Goal: Information Seeking & Learning: Learn about a topic

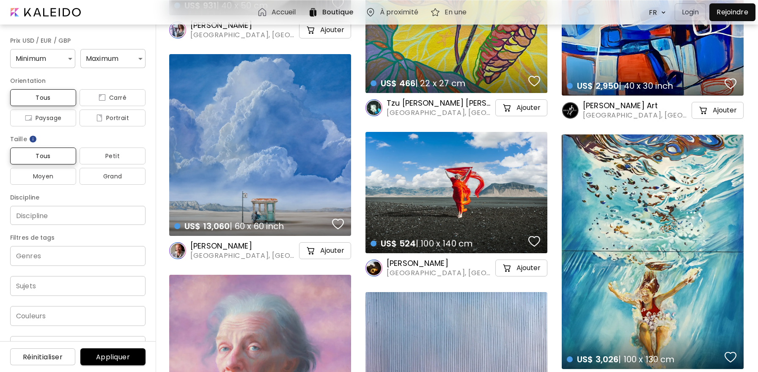
scroll to position [2044, 0]
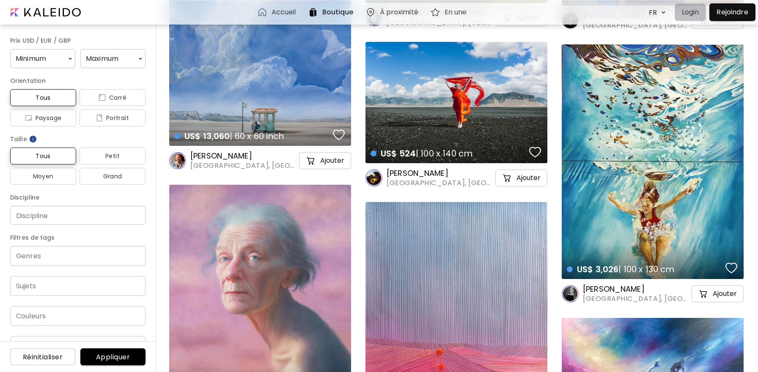
click at [688, 8] on p "Login" at bounding box center [690, 12] width 17 height 10
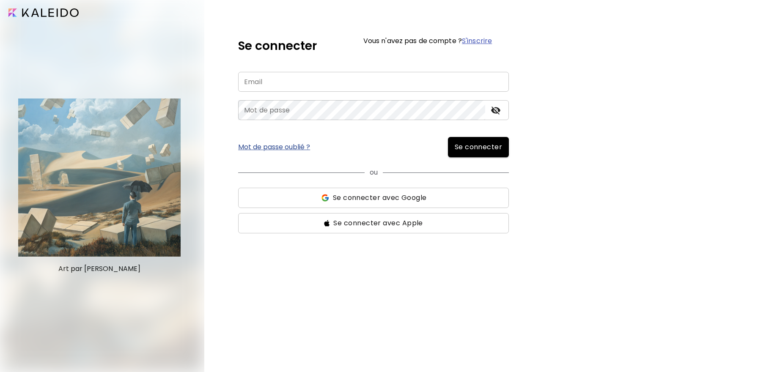
type input "**********"
click at [467, 146] on span "Se connecter" at bounding box center [479, 147] width 48 height 10
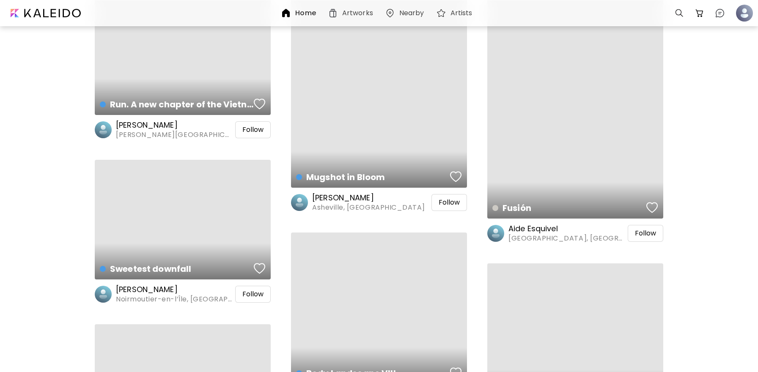
scroll to position [1315, 0]
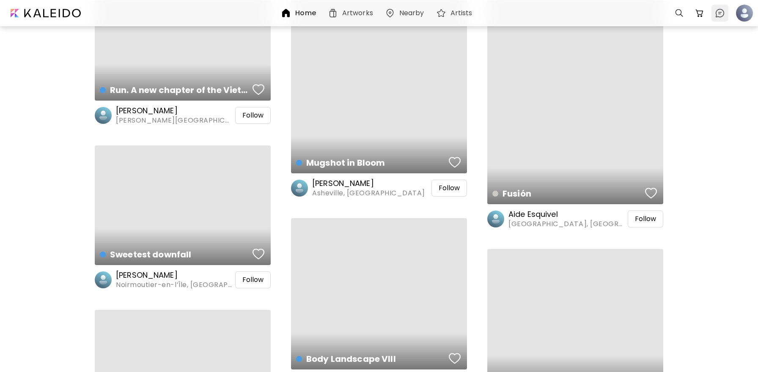
click at [716, 14] on img at bounding box center [720, 13] width 10 height 10
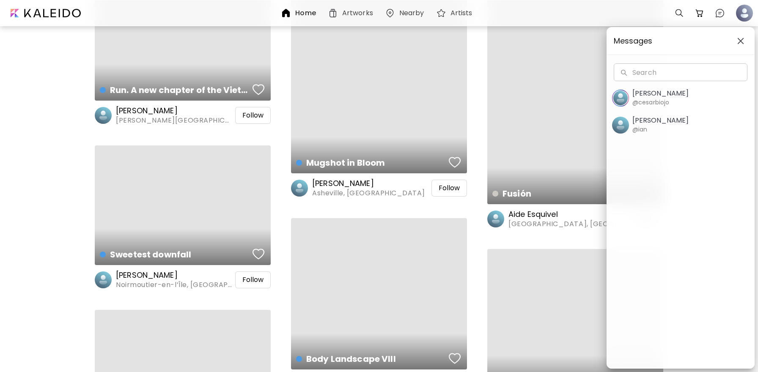
click at [718, 14] on div "Messages Search Search Cesar Biojo @cesarbiojo Ian Panchevre @ian" at bounding box center [379, 186] width 758 height 372
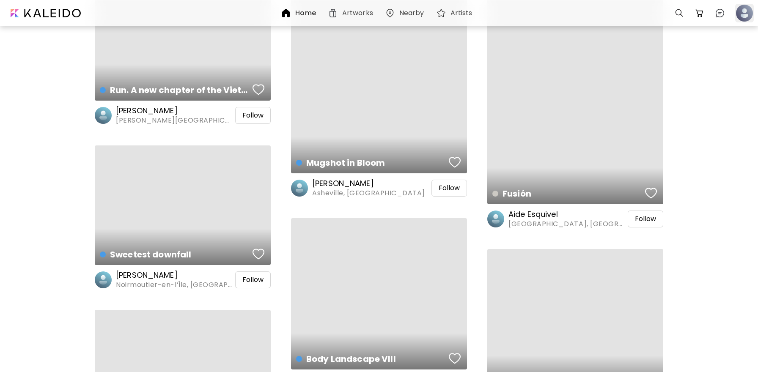
click at [745, 14] on div at bounding box center [744, 13] width 19 height 19
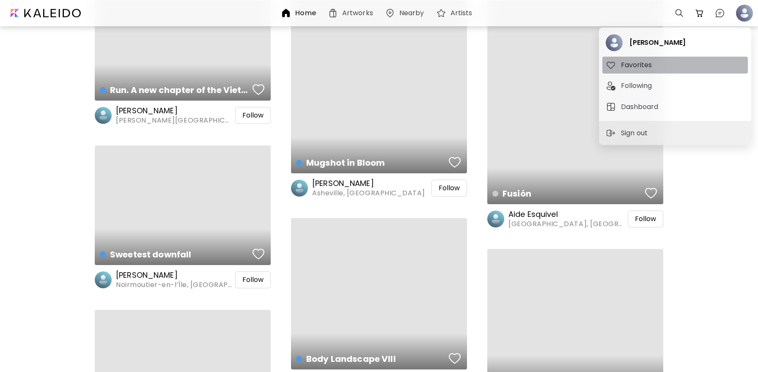
click at [634, 66] on h5 "Favorites" at bounding box center [637, 65] width 33 height 10
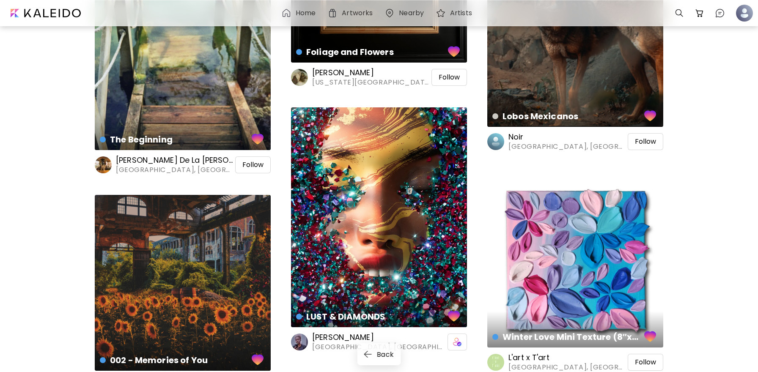
scroll to position [292, 0]
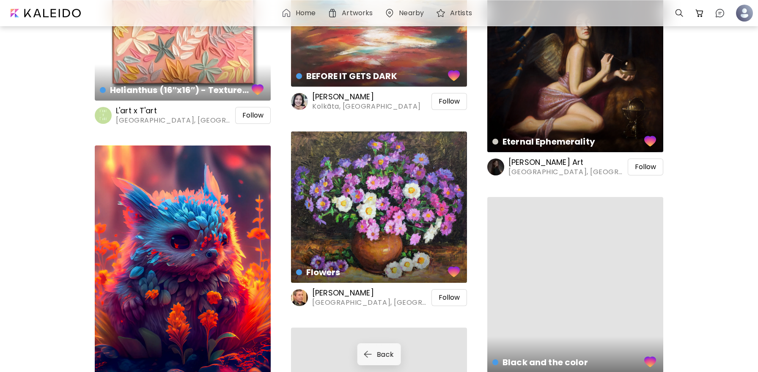
scroll to position [902, 0]
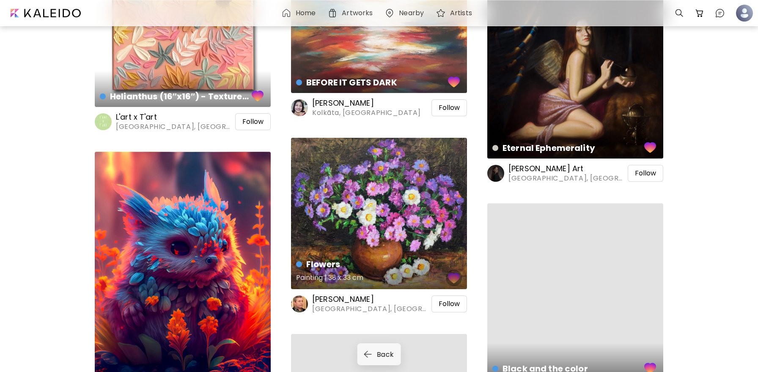
click at [455, 279] on div "button" at bounding box center [454, 278] width 12 height 13
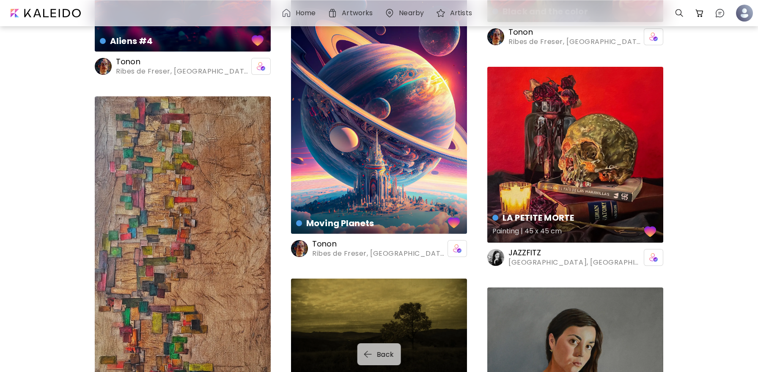
scroll to position [1261, 0]
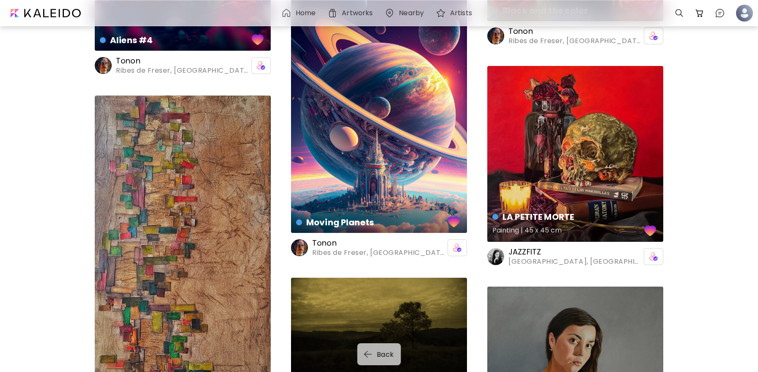
click at [534, 227] on h5 "Painting | 45 x 45 cm" at bounding box center [567, 231] width 150 height 17
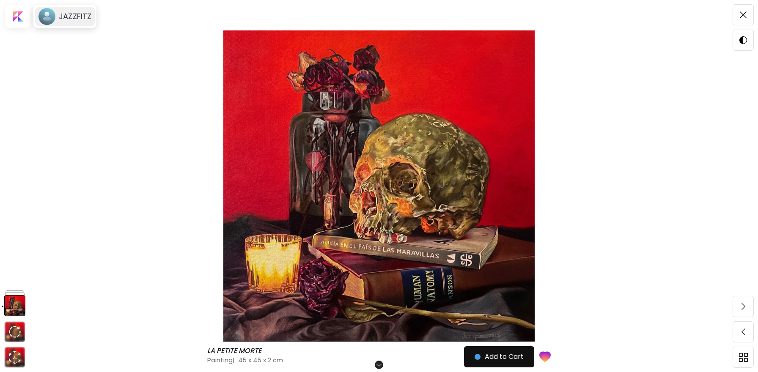
click at [73, 17] on h6 "JAZZFITZ" at bounding box center [75, 16] width 33 height 10
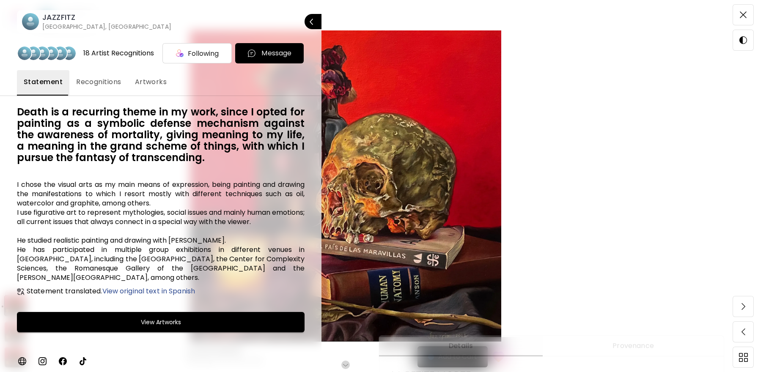
scroll to position [52, 0]
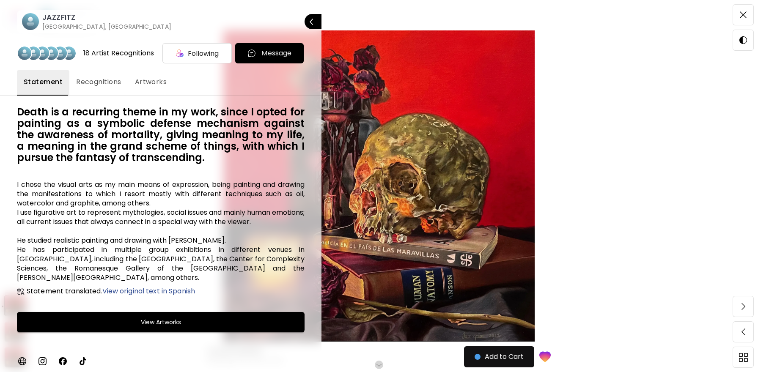
click at [235, 17] on div "JAZZFITZ Mexico City, Mexico Close" at bounding box center [161, 13] width 322 height 40
drag, startPoint x: 24, startPoint y: 21, endPoint x: 193, endPoint y: 210, distance: 253.8
click at [193, 210] on div "JAZZFITZ Mexico City, Mexico Close 18 Artist Recognitions Following Message Sta…" at bounding box center [161, 186] width 322 height 372
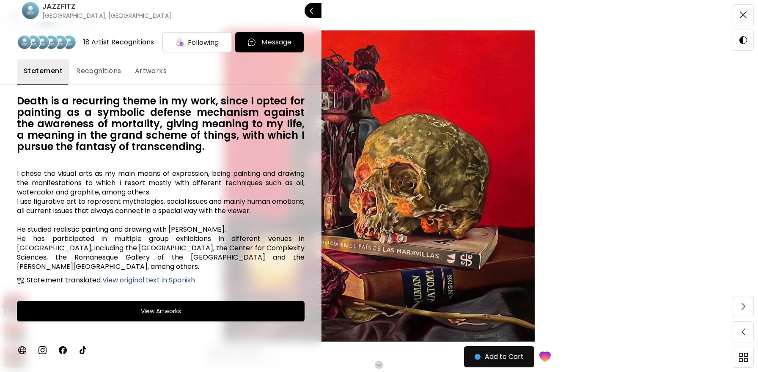
scroll to position [0, 0]
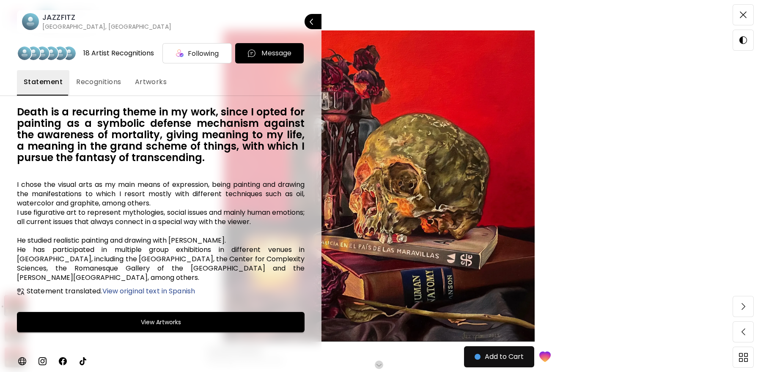
click at [84, 83] on span "Recognitions" at bounding box center [98, 82] width 45 height 10
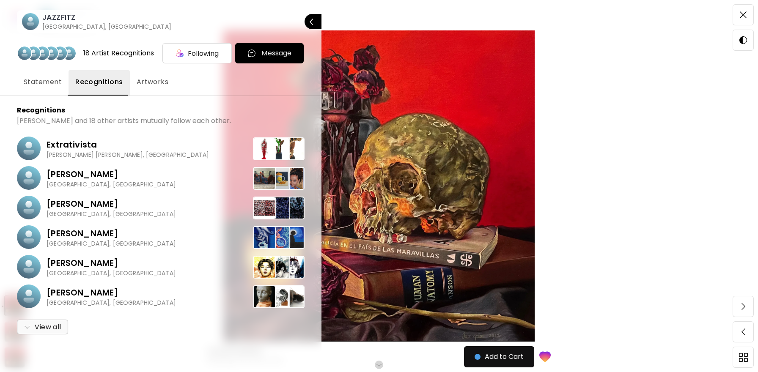
click at [153, 82] on span "Artworks" at bounding box center [153, 82] width 32 height 10
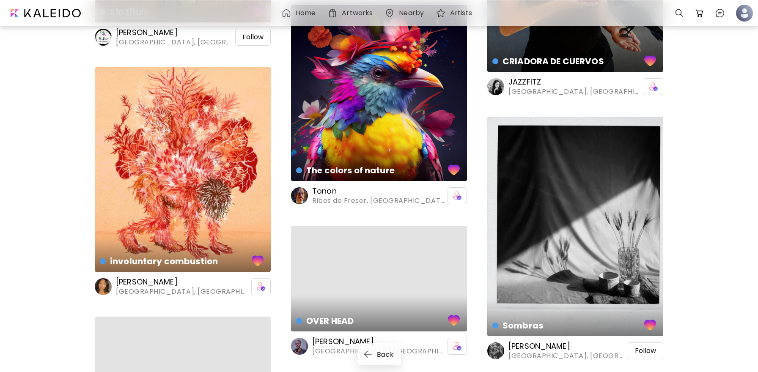
scroll to position [1912, 0]
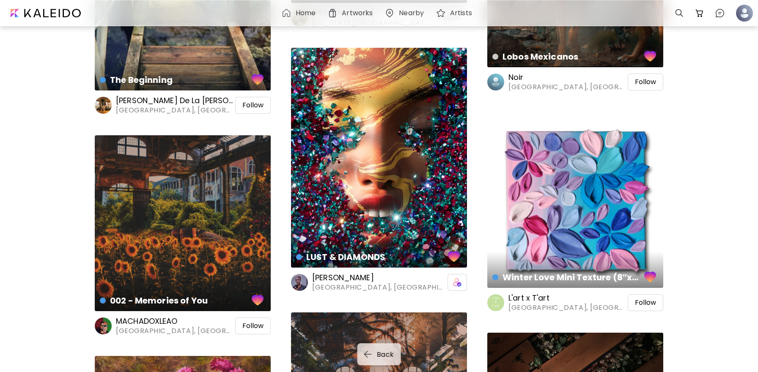
scroll to position [398, 0]
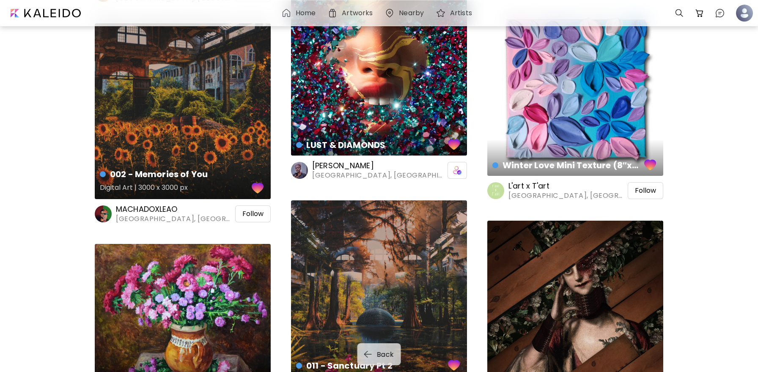
click at [150, 186] on h5 "Digital Art | 3000 x 3000 px" at bounding box center [175, 189] width 150 height 17
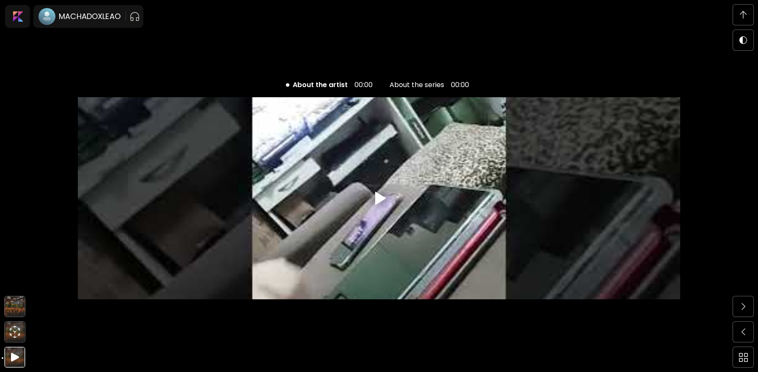
scroll to position [1829, 0]
click at [77, 13] on h6 "MACHADOXLEAO" at bounding box center [90, 16] width 62 height 10
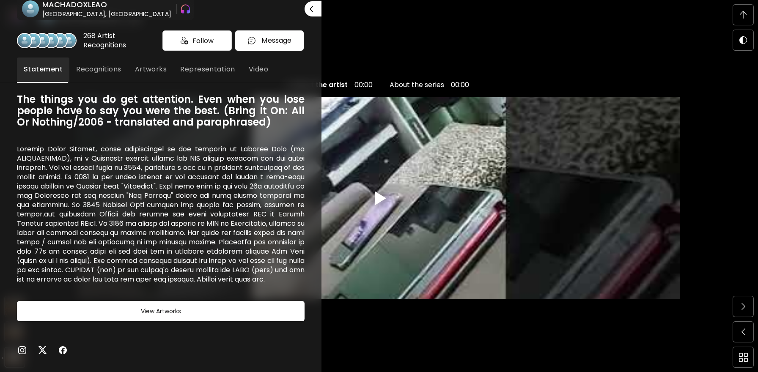
scroll to position [1850, 0]
click at [251, 67] on button "Video" at bounding box center [258, 70] width 33 height 25
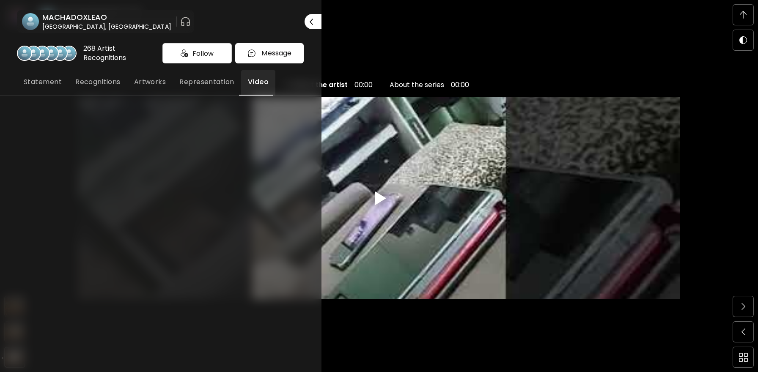
click at [204, 76] on button "Representation" at bounding box center [207, 82] width 68 height 25
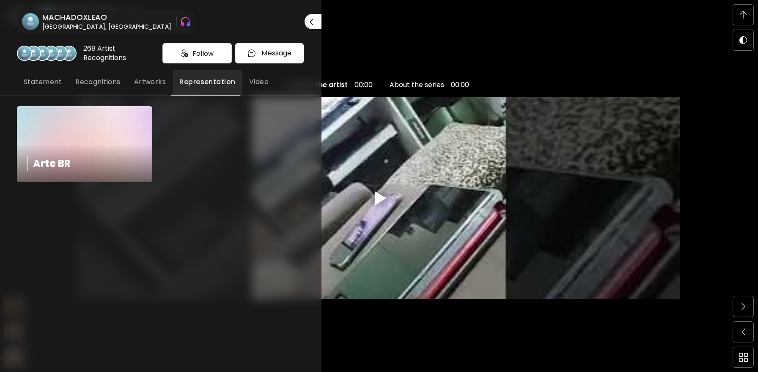
click at [162, 82] on span "Artworks" at bounding box center [150, 82] width 32 height 10
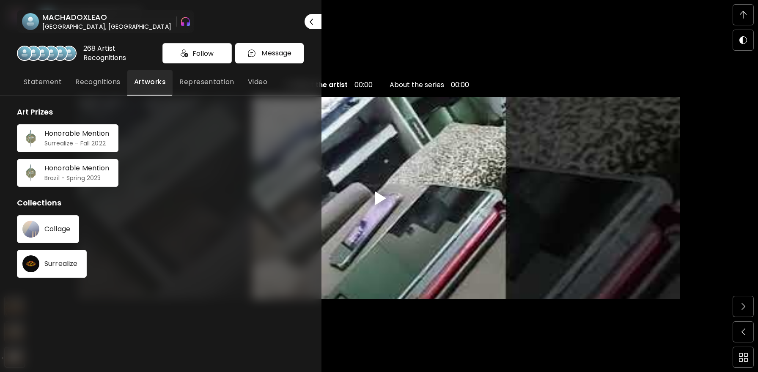
click at [100, 81] on span "Recognitions" at bounding box center [97, 82] width 45 height 10
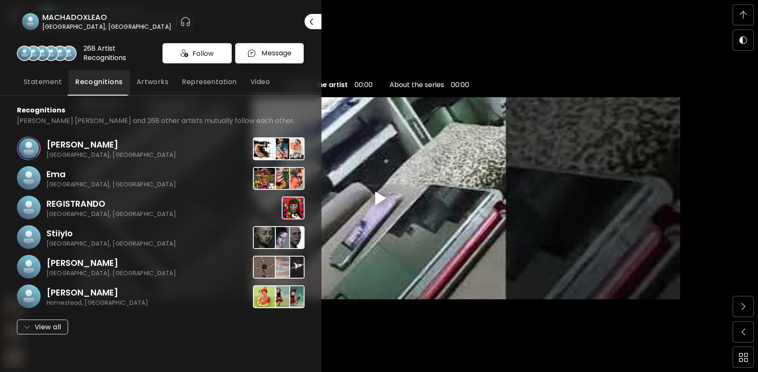
click at [57, 85] on span "Statement" at bounding box center [43, 82] width 38 height 10
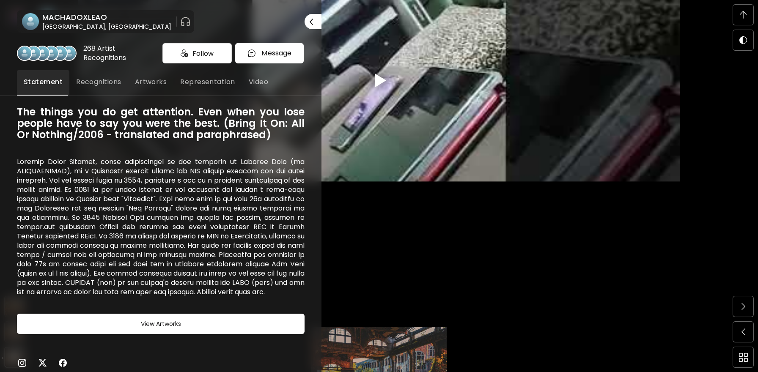
click at [72, 15] on h6 "MACHADOXLEAO" at bounding box center [106, 17] width 129 height 10
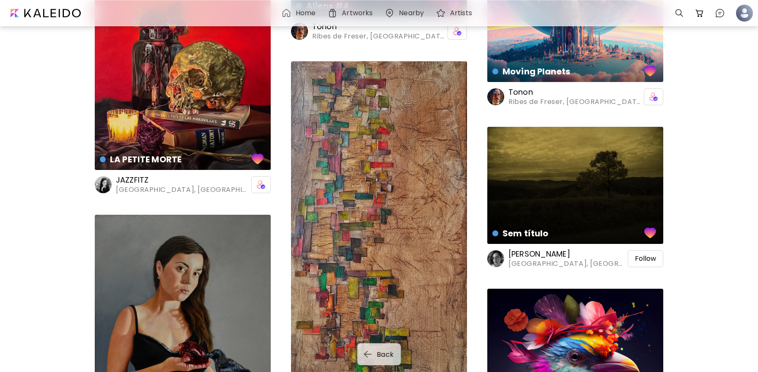
scroll to position [1290, 0]
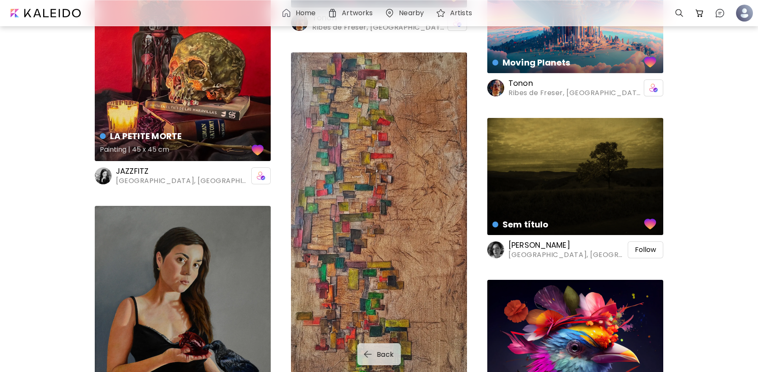
click at [156, 103] on div "LA PETITE MORTE Painting | 45 x 45 cm" at bounding box center [183, 73] width 176 height 176
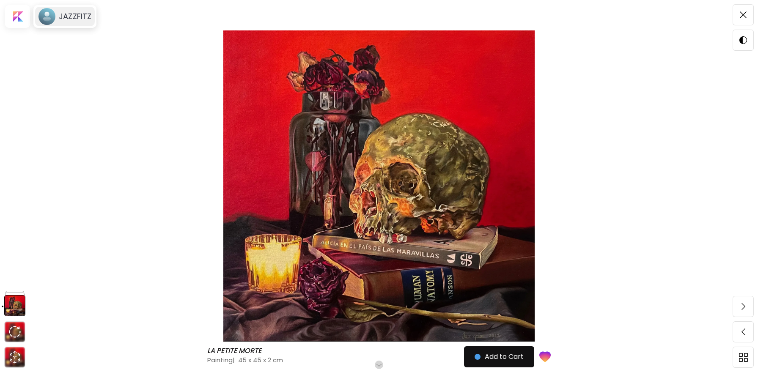
click at [58, 16] on div "JAZZFITZ" at bounding box center [73, 16] width 36 height 10
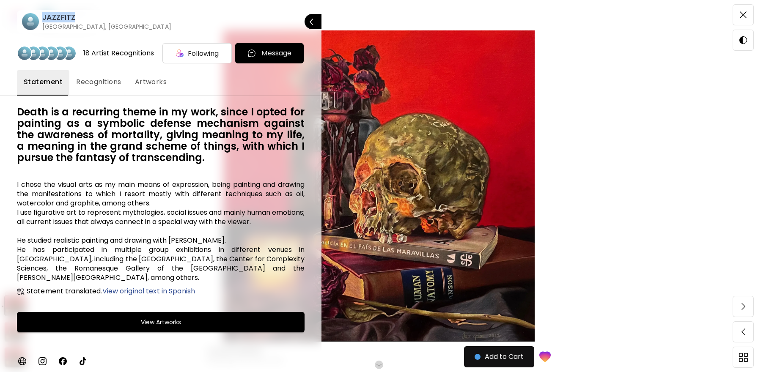
drag, startPoint x: 44, startPoint y: 17, endPoint x: 82, endPoint y: 17, distance: 37.7
click at [82, 17] on h6 "JAZZFITZ" at bounding box center [106, 17] width 129 height 10
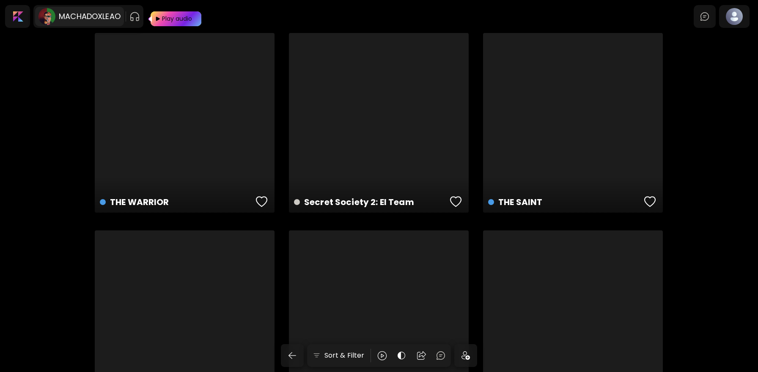
click at [64, 17] on h6 "MACHADOXLEAO" at bounding box center [90, 16] width 62 height 10
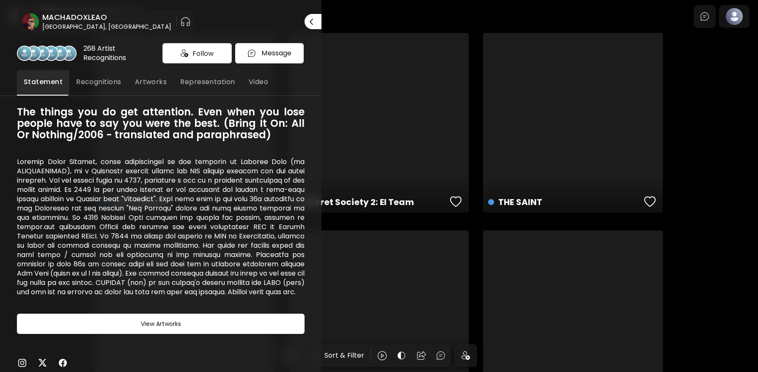
scroll to position [22, 0]
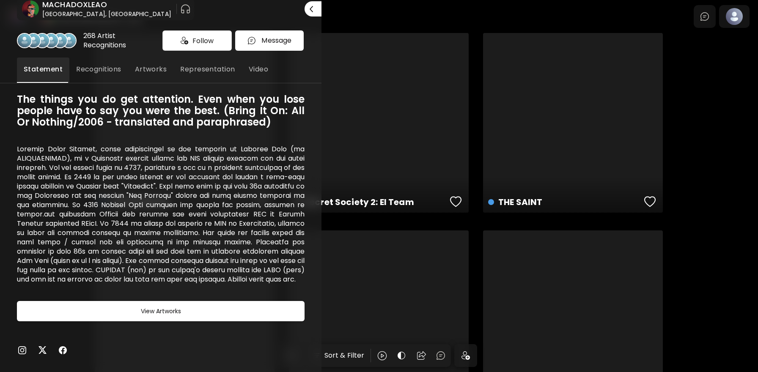
click at [23, 351] on img at bounding box center [22, 350] width 10 height 10
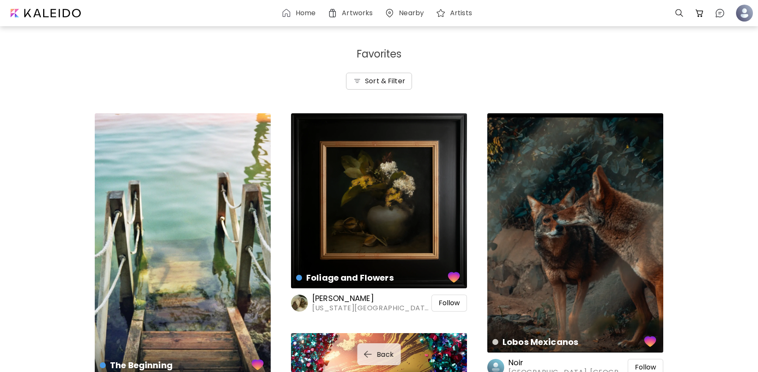
click at [357, 75] on button "Sort & Filter" at bounding box center [379, 81] width 66 height 17
click at [380, 85] on h6 "Sort & Filter" at bounding box center [385, 81] width 40 height 10
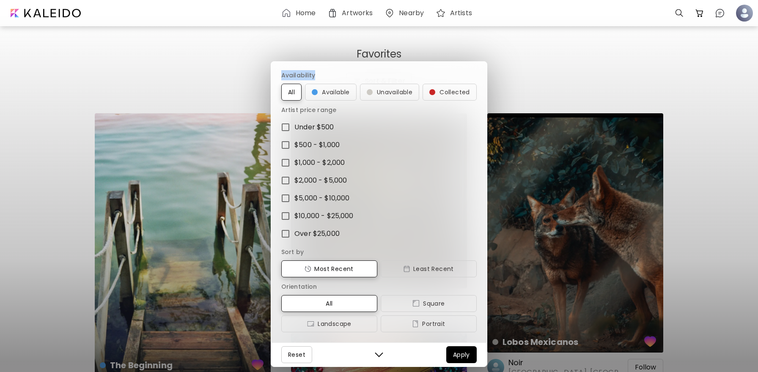
click at [380, 85] on div "Availability All Available Unavailable Collected Artist price range Under $500 …" at bounding box center [379, 186] width 758 height 372
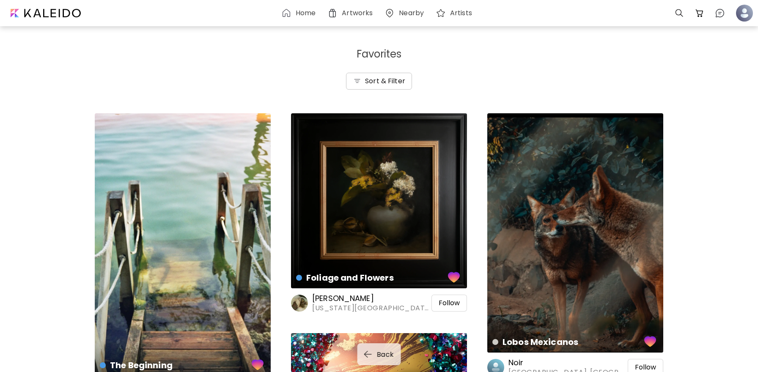
click at [380, 85] on h6 "Sort & Filter" at bounding box center [385, 81] width 40 height 10
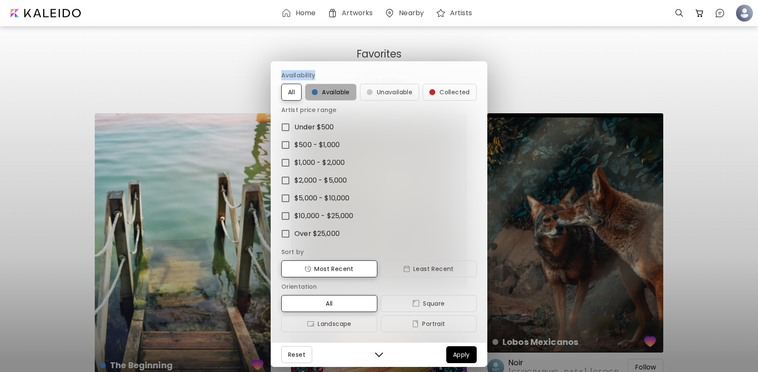
click at [341, 94] on span "Available" at bounding box center [331, 92] width 38 height 10
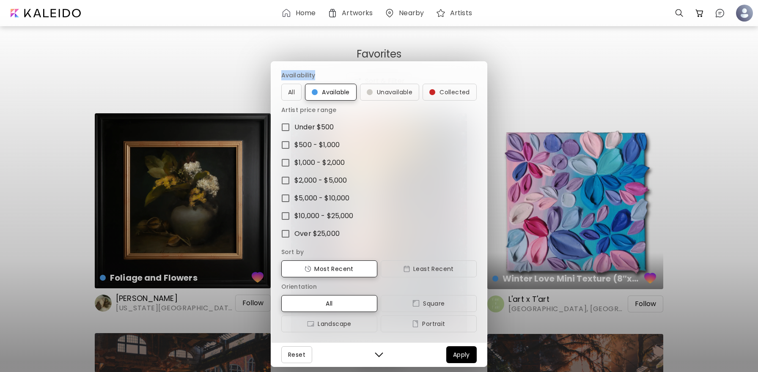
click at [461, 353] on span "Apply" at bounding box center [461, 355] width 17 height 10
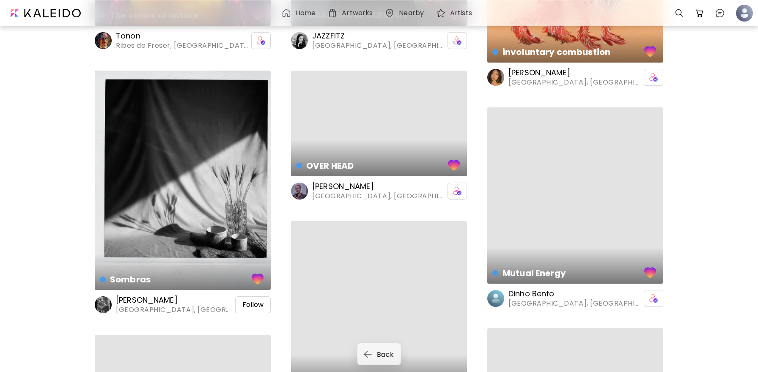
scroll to position [1518, 0]
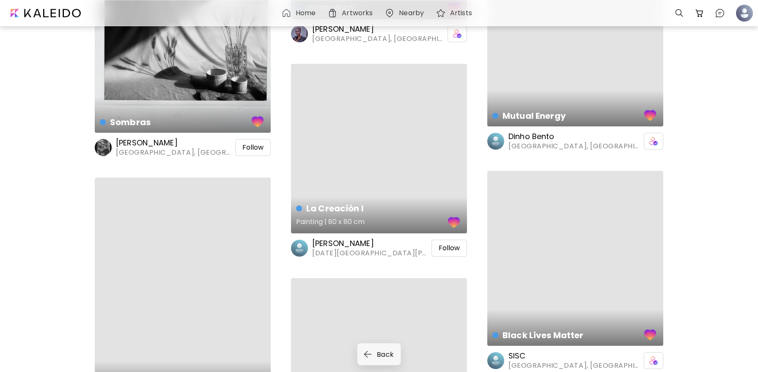
click at [422, 192] on div "La Creación I Painting | 80 x 80 cm" at bounding box center [379, 149] width 176 height 170
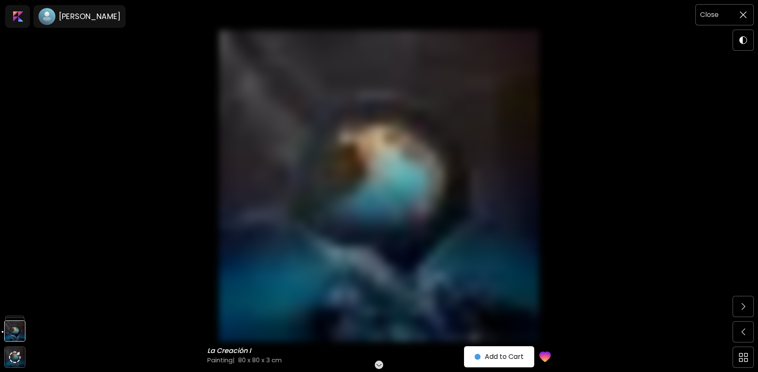
click at [745, 12] on img at bounding box center [743, 14] width 7 height 7
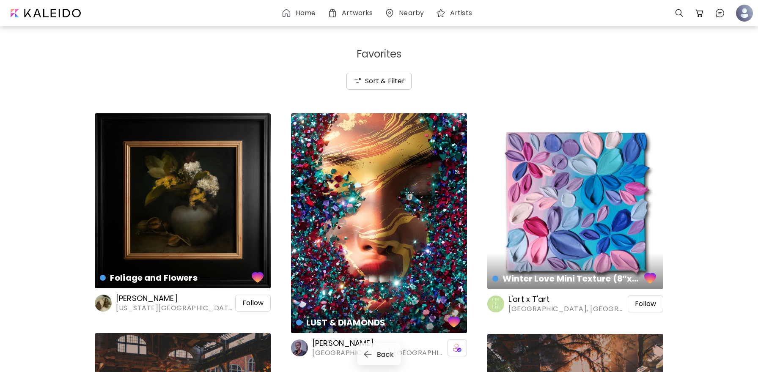
click at [357, 79] on img "button" at bounding box center [357, 81] width 8 height 8
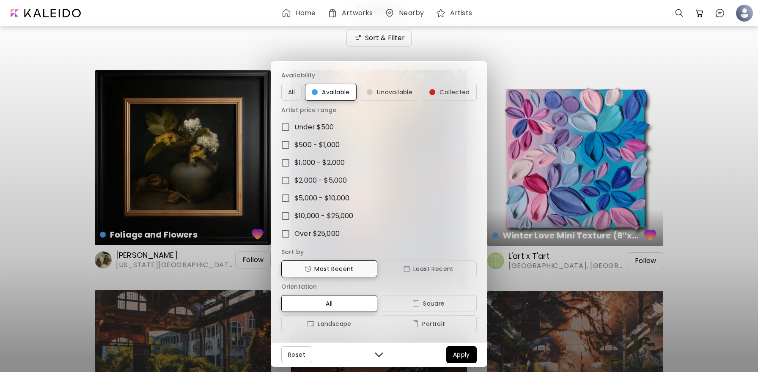
scroll to position [71, 0]
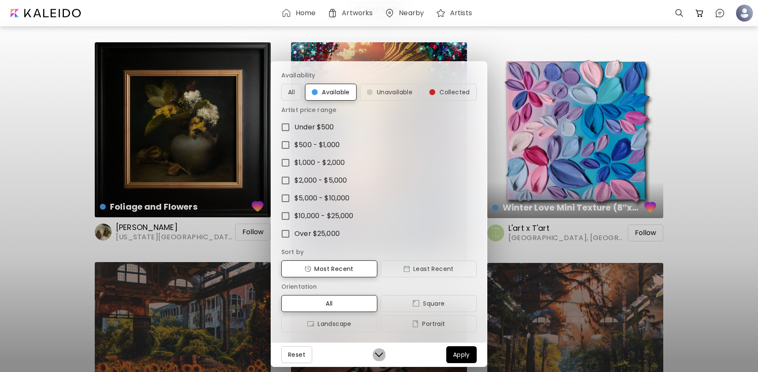
click at [379, 355] on img "button" at bounding box center [379, 355] width 8 height 8
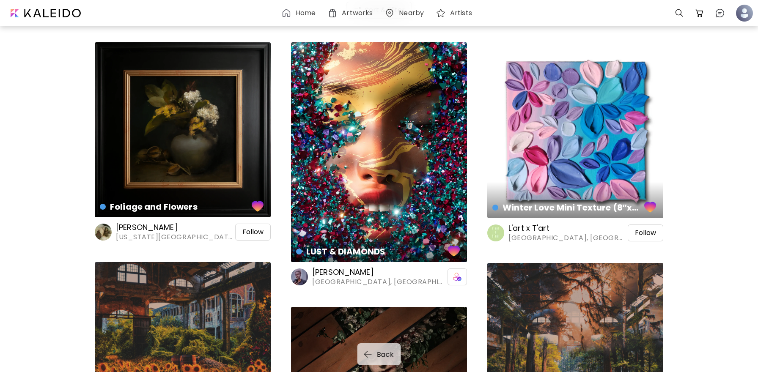
scroll to position [0, 0]
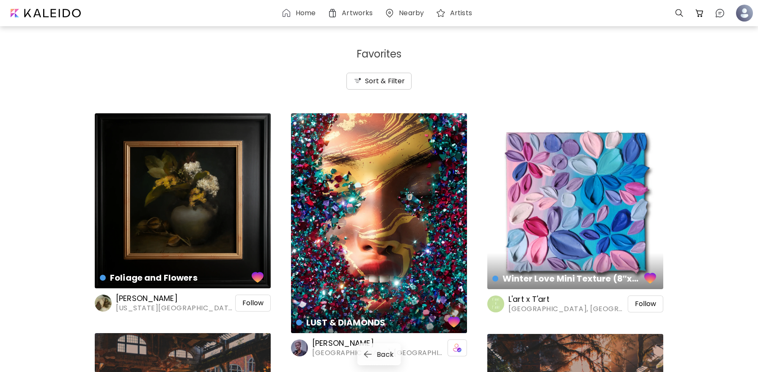
click at [379, 79] on h6 "Sort & Filter" at bounding box center [385, 81] width 40 height 10
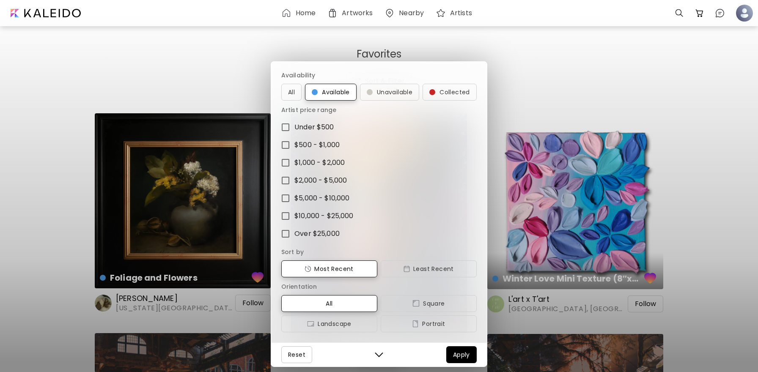
scroll to position [2, 0]
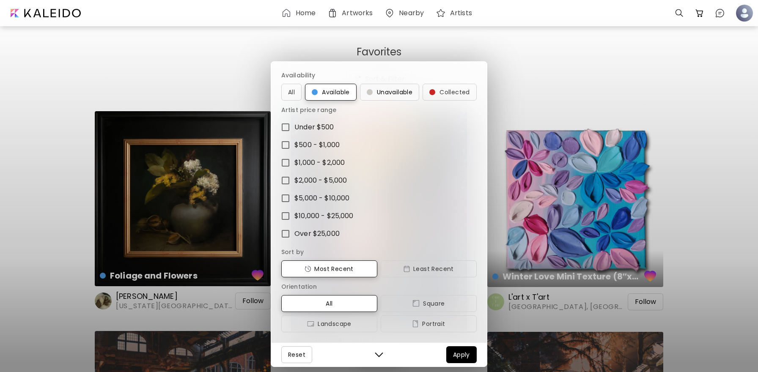
click at [398, 96] on span "Unavailable" at bounding box center [390, 92] width 46 height 10
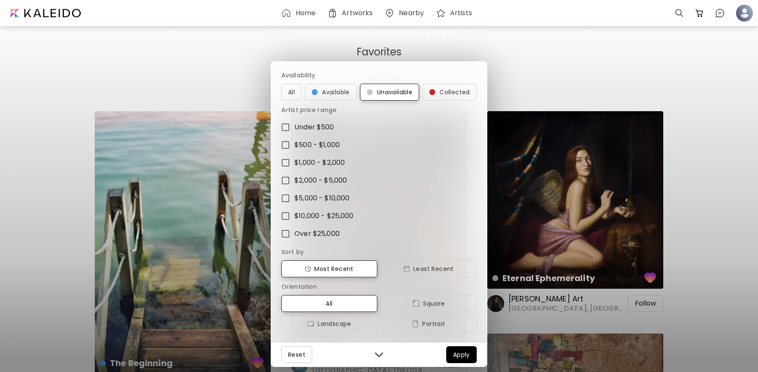
click at [467, 357] on span "Apply" at bounding box center [461, 355] width 17 height 10
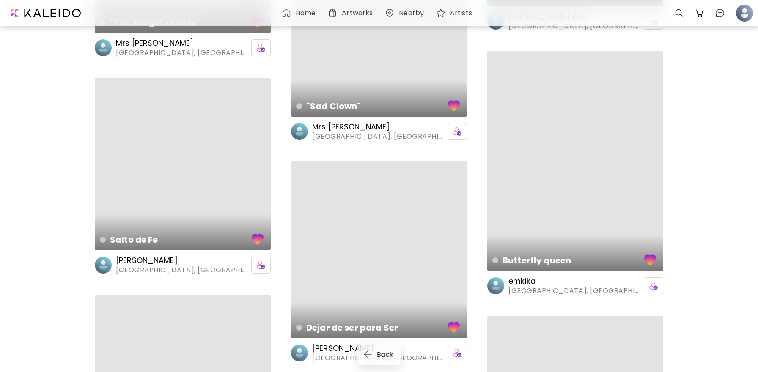
scroll to position [1372, 0]
